Goal: Task Accomplishment & Management: Manage account settings

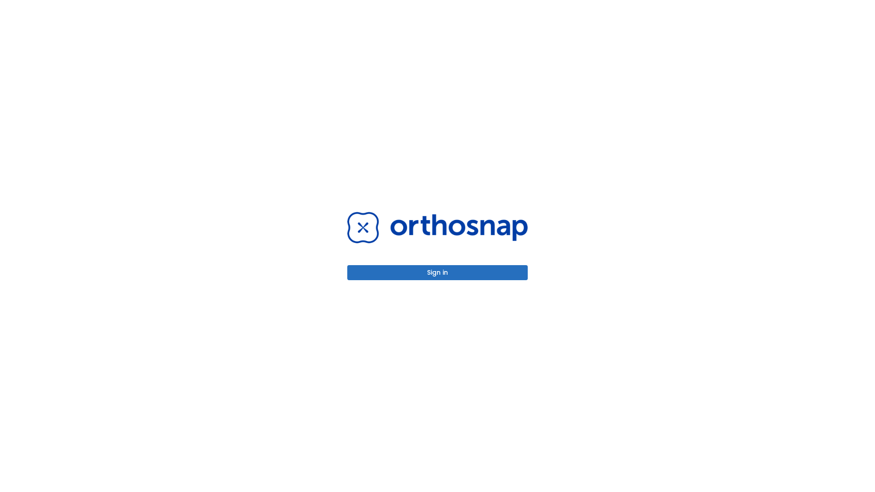
click at [437, 273] on button "Sign in" at bounding box center [437, 272] width 180 height 15
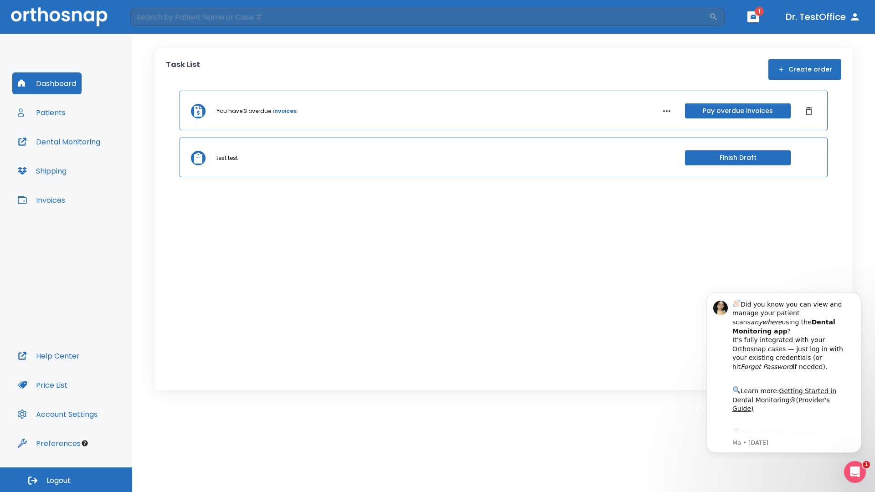
click at [66, 480] on span "Logout" at bounding box center [58, 481] width 24 height 10
